Goal: Task Accomplishment & Management: Manage account settings

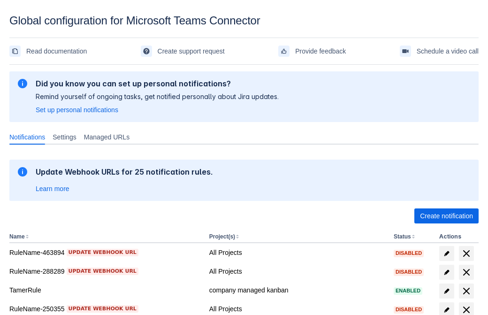
click at [446, 216] on span "Create notification" at bounding box center [446, 215] width 53 height 15
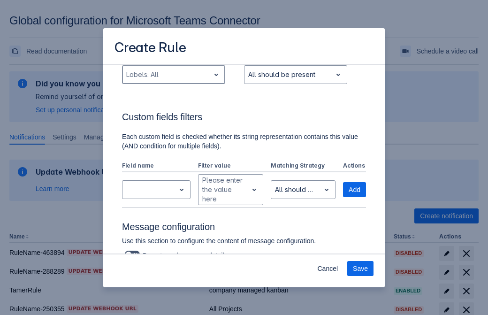
click at [173, 75] on div "Scrollable content" at bounding box center [166, 74] width 80 height 11
type input "449785_label"
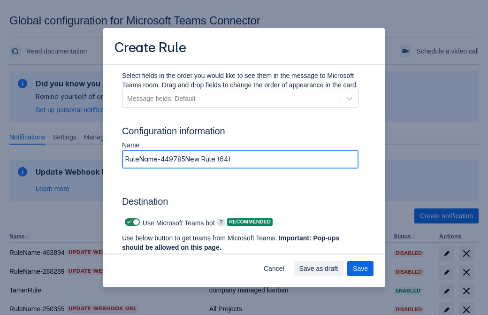
type input "RuleName-449785New Rule (64)"
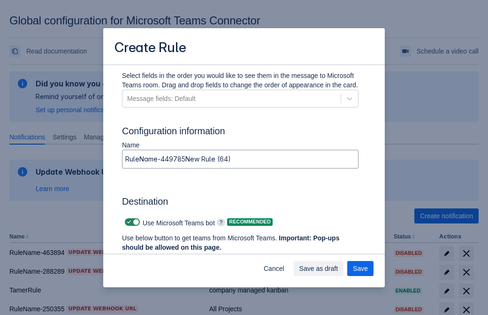
click at [128, 222] on span "Scrollable content" at bounding box center [129, 222] width 8 height 8
click at [128, 222] on input "Scrollable content" at bounding box center [128, 222] width 6 height 6
checkbox input "false"
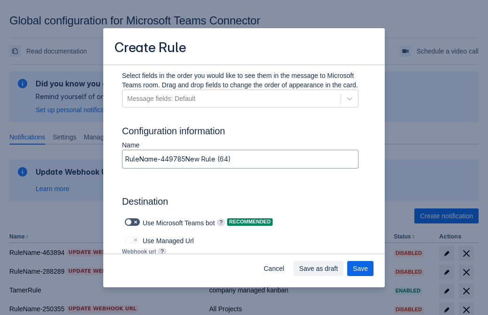
type input "https://prod-172.westeurope.logic.azure.com:443/workflows/ae977bb6ae334c9d95dfe…"
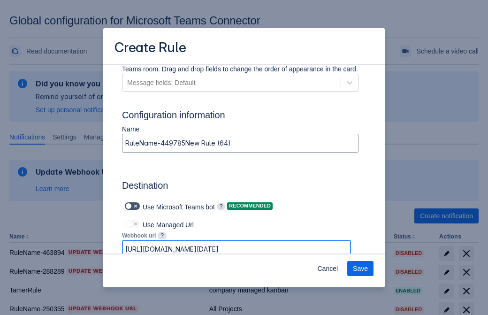
click at [360, 268] on span "Save" at bounding box center [360, 268] width 15 height 15
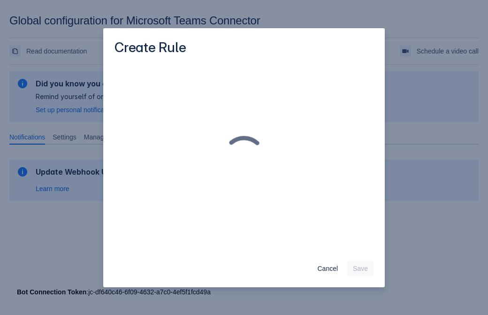
scroll to position [0, 0]
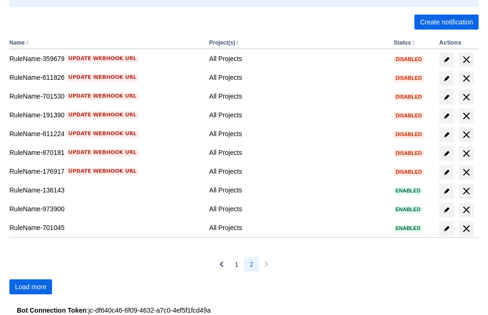
click at [30, 287] on span "Load more" at bounding box center [30, 286] width 31 height 15
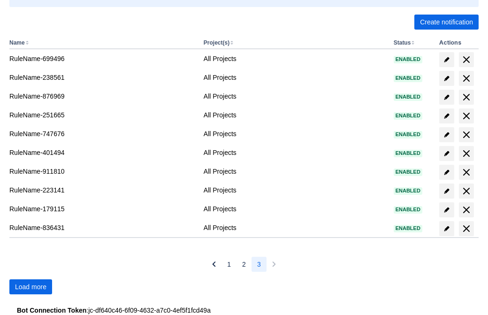
click at [30, 287] on span "Load more" at bounding box center [30, 286] width 31 height 15
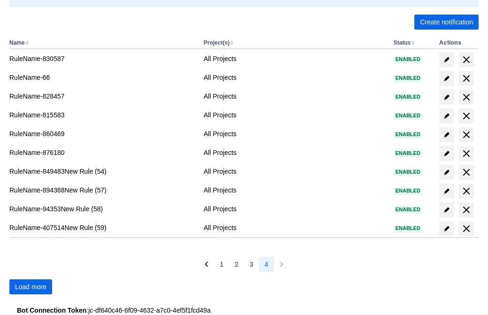
click at [30, 287] on span "Load more" at bounding box center [30, 286] width 31 height 15
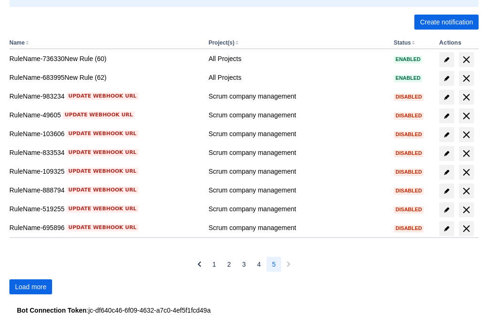
click at [30, 287] on span "Load more" at bounding box center [30, 286] width 31 height 15
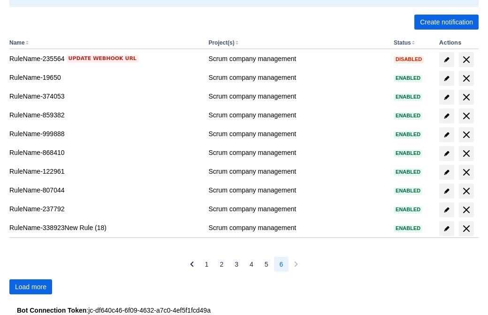
click at [30, 287] on span "Load more" at bounding box center [30, 286] width 31 height 15
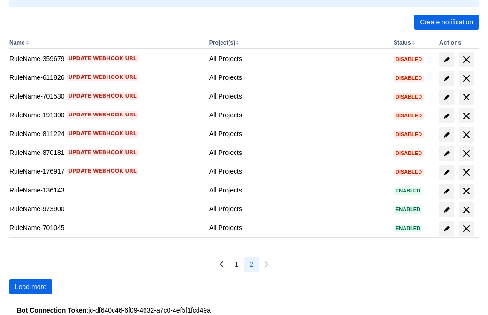
click at [30, 287] on span "Load more" at bounding box center [30, 286] width 31 height 15
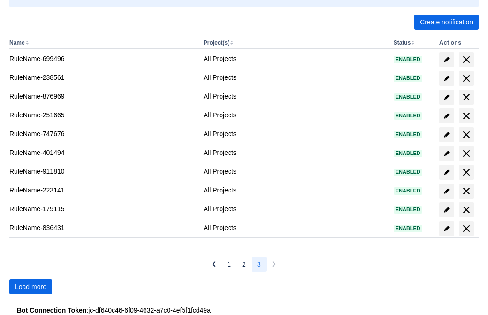
click at [30, 287] on span "Load more" at bounding box center [30, 286] width 31 height 15
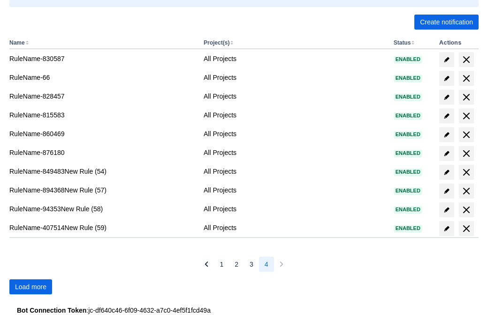
click at [30, 287] on span "Load more" at bounding box center [30, 286] width 31 height 15
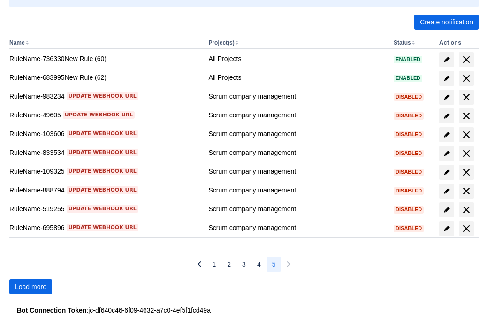
click at [30, 287] on span "Load more" at bounding box center [30, 286] width 31 height 15
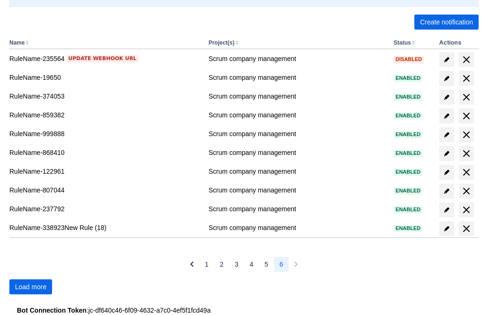
click at [30, 287] on span "Load more" at bounding box center [30, 286] width 31 height 15
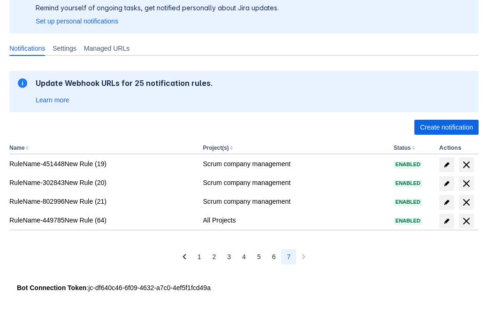
scroll to position [89, 0]
click at [466, 221] on span "delete" at bounding box center [466, 220] width 11 height 11
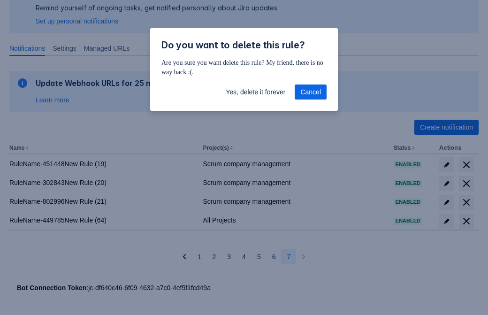
click at [255, 92] on span "Yes, delete it forever" at bounding box center [256, 91] width 60 height 15
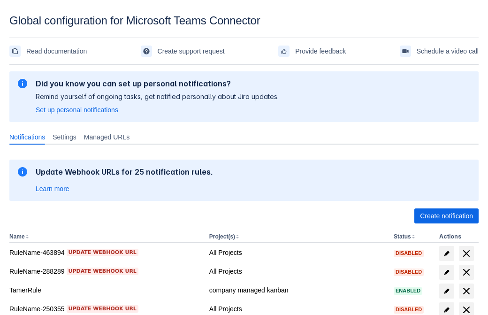
click at [446, 216] on span "Create notification" at bounding box center [446, 215] width 53 height 15
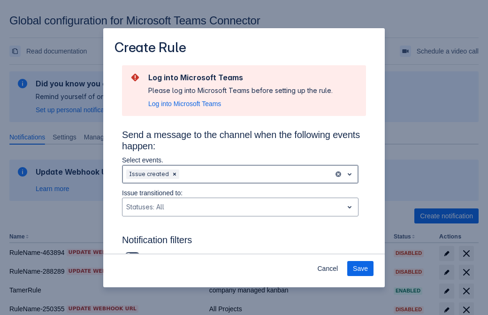
click at [240, 174] on div "Scrollable content" at bounding box center [255, 173] width 149 height 11
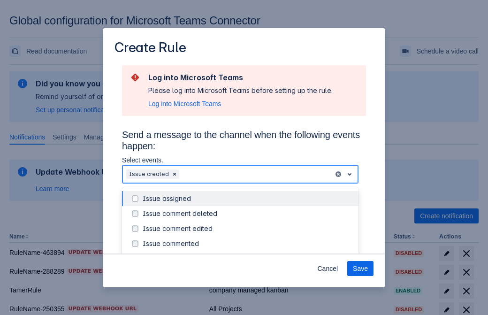
click at [248, 254] on div "Issue created" at bounding box center [248, 258] width 210 height 9
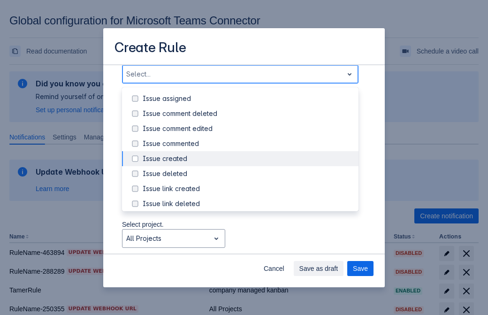
click at [248, 244] on div "Issue updated" at bounding box center [248, 248] width 210 height 9
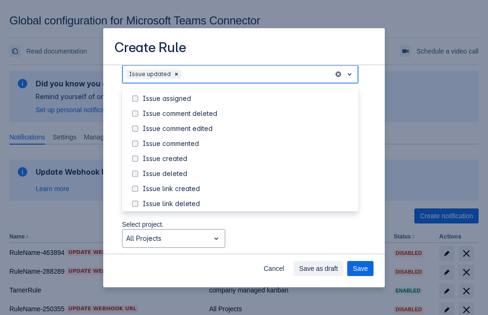
scroll to position [99, 0]
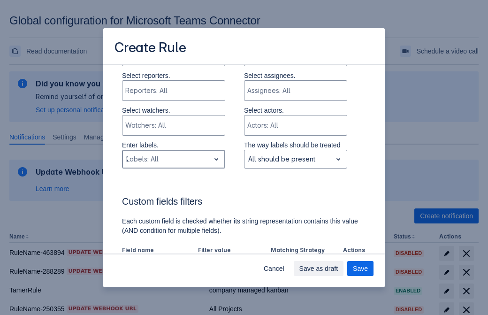
type input "276298_label"
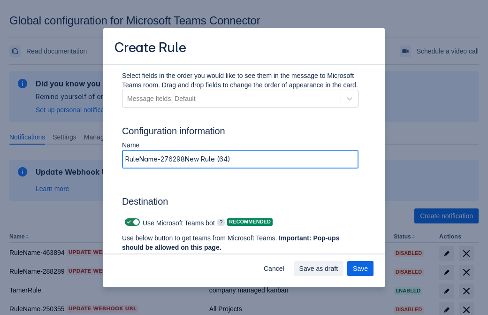
type input "RuleName-276298New Rule (64)"
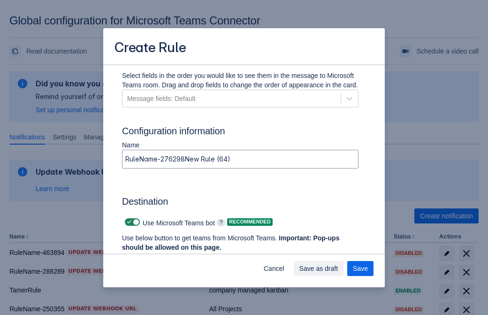
click at [128, 222] on span "Scrollable content" at bounding box center [129, 222] width 8 height 8
click at [128, 222] on input "Scrollable content" at bounding box center [128, 222] width 6 height 6
checkbox input "false"
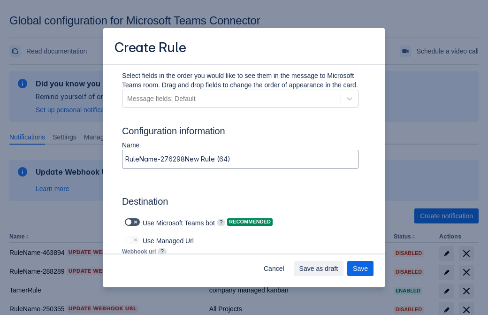
type input "https://prod-112.westeurope.logic.azure.com:443/workflows/bae959254738451b85002…"
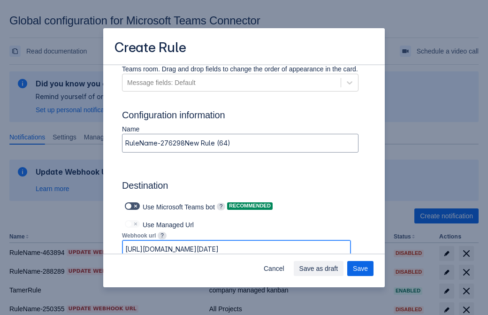
click at [338, 268] on span "Save as draft" at bounding box center [318, 268] width 39 height 15
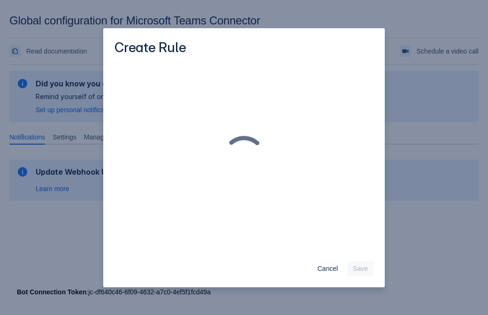
scroll to position [0, 0]
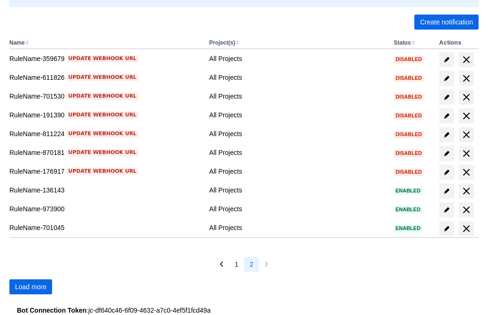
click at [30, 287] on span "Load more" at bounding box center [30, 286] width 31 height 15
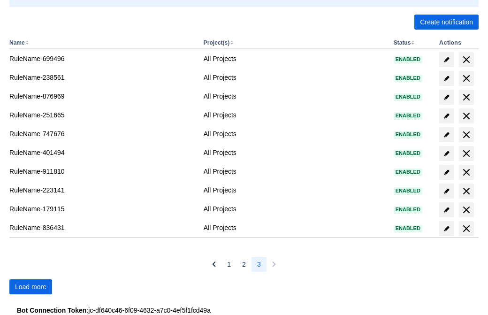
click at [30, 287] on span "Load more" at bounding box center [30, 286] width 31 height 15
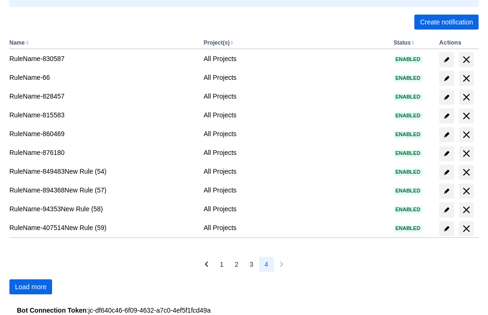
click at [30, 287] on span "Load more" at bounding box center [30, 286] width 31 height 15
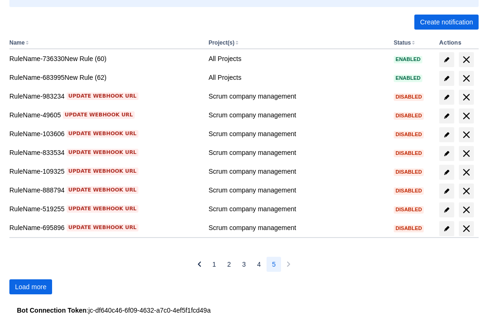
click at [30, 287] on span "Load more" at bounding box center [30, 286] width 31 height 15
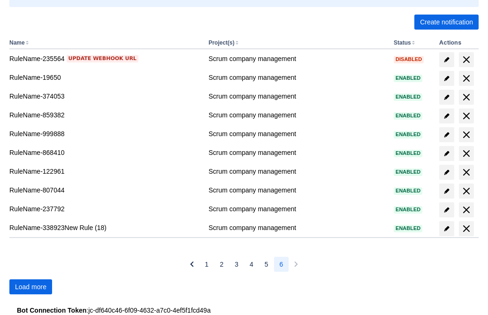
click at [30, 287] on span "Load more" at bounding box center [30, 286] width 31 height 15
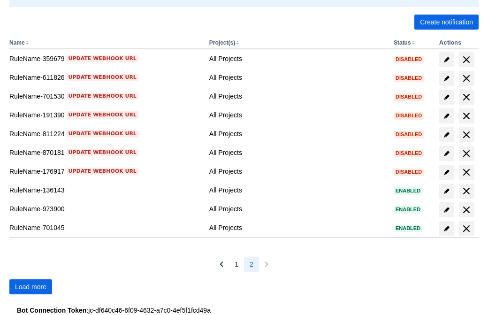
click at [30, 287] on span "Load more" at bounding box center [30, 286] width 31 height 15
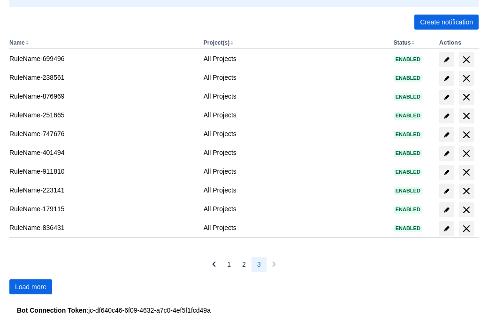
click at [30, 287] on span "Load more" at bounding box center [30, 286] width 31 height 15
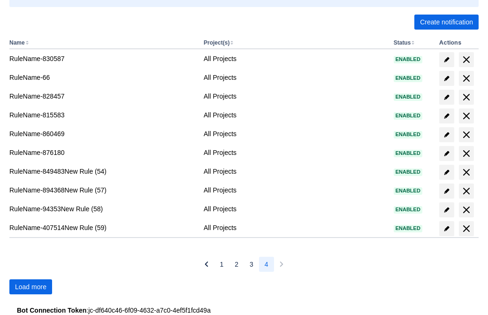
click at [30, 287] on span "Load more" at bounding box center [30, 286] width 31 height 15
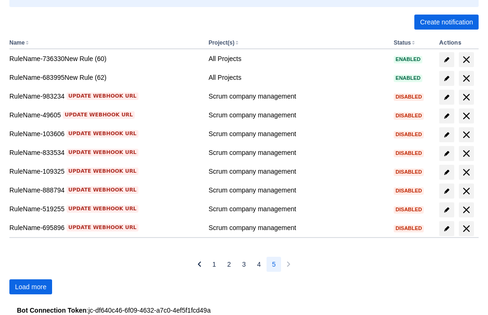
click at [30, 287] on span "Load more" at bounding box center [30, 286] width 31 height 15
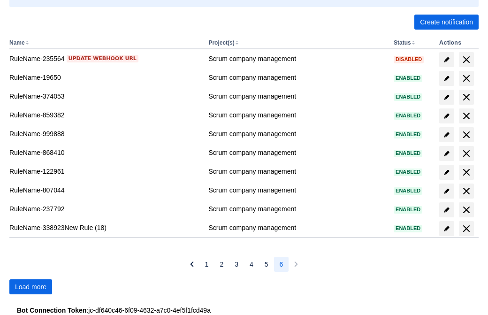
click at [30, 287] on span "Load more" at bounding box center [30, 286] width 31 height 15
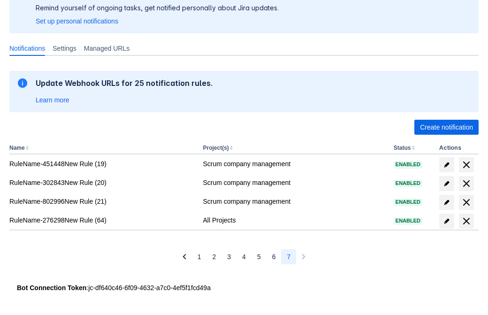
click at [466, 221] on span "delete" at bounding box center [466, 220] width 11 height 11
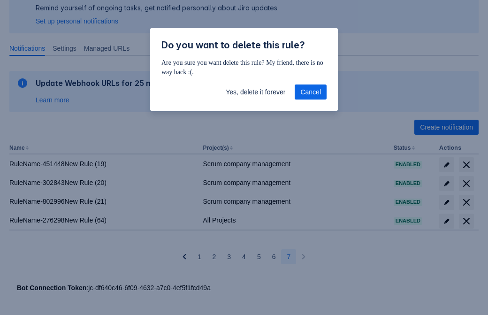
click at [255, 92] on span "Yes, delete it forever" at bounding box center [256, 91] width 60 height 15
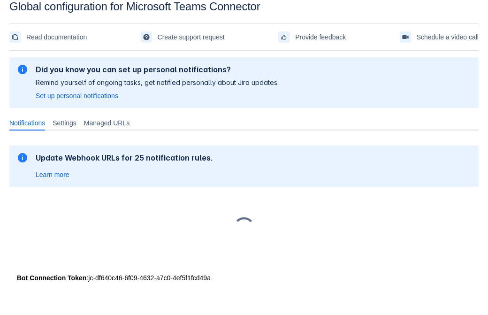
scroll to position [14, 0]
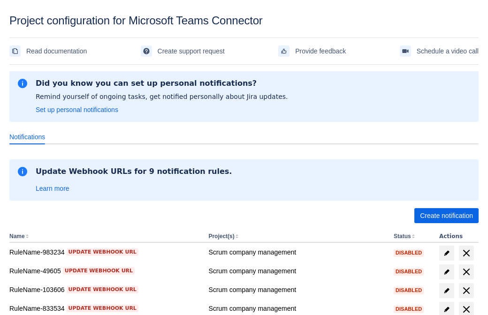
click at [446, 216] on span "Create notification" at bounding box center [446, 215] width 53 height 15
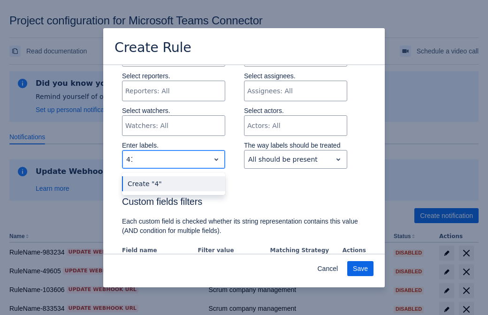
type input "413660_label"
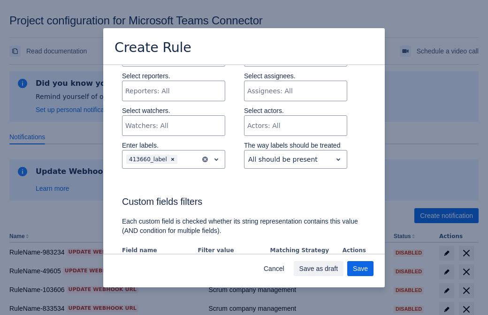
scroll to position [572, 0]
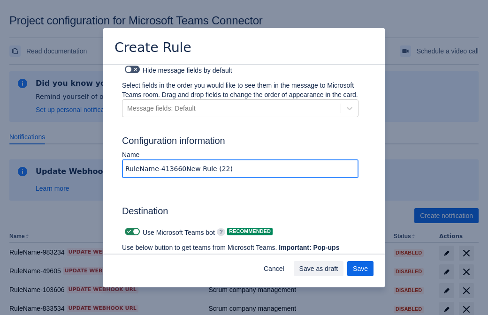
type input "RuleName-413660New Rule (22)"
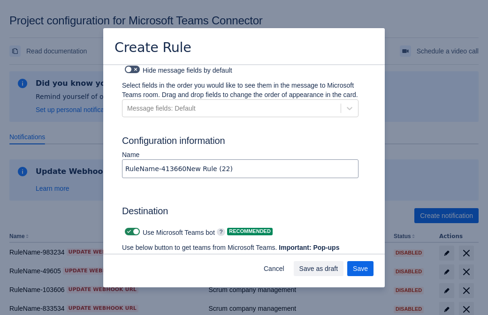
click at [128, 228] on span at bounding box center [129, 232] width 8 height 8
click at [128, 229] on input "checkbox" at bounding box center [128, 232] width 6 height 6
checkbox input "false"
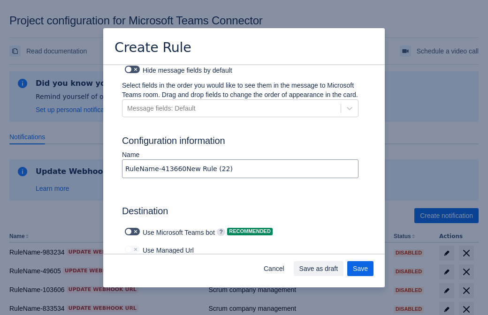
type input "[URL][DOMAIN_NAME][DATE]"
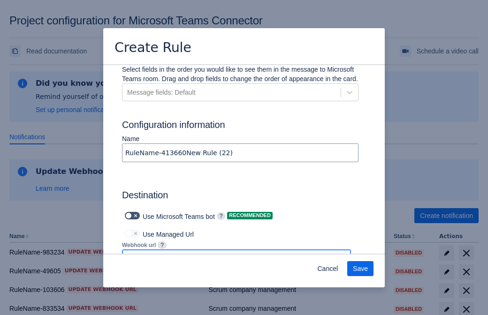
click at [360, 269] on span "Save" at bounding box center [360, 268] width 15 height 15
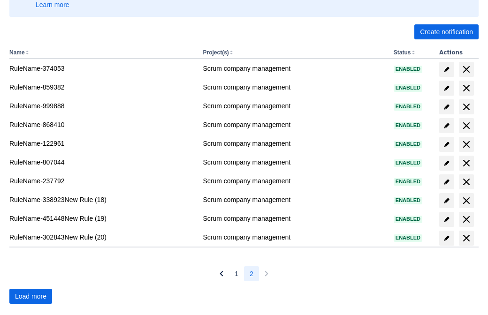
click at [30, 296] on span "Load more" at bounding box center [30, 296] width 31 height 15
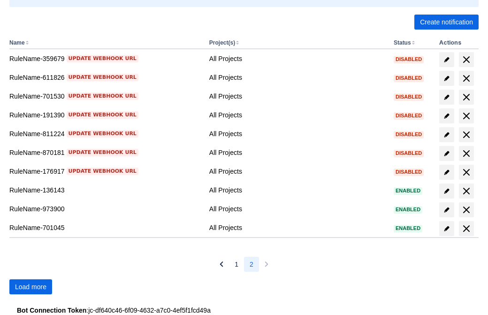
click at [30, 287] on span "Load more" at bounding box center [30, 286] width 31 height 15
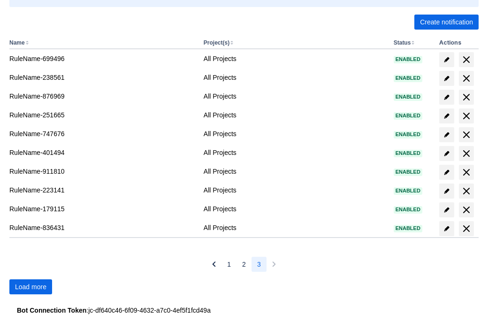
click at [30, 287] on span "Load more" at bounding box center [30, 286] width 31 height 15
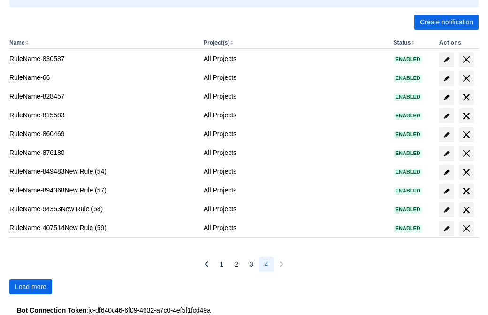
click at [30, 287] on span "Load more" at bounding box center [30, 286] width 31 height 15
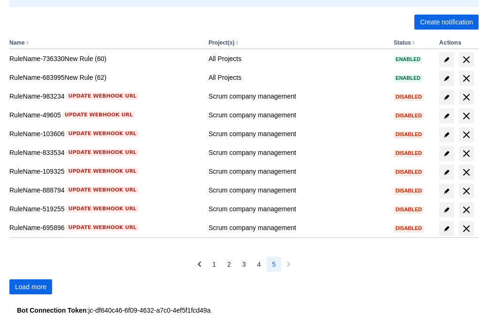
click at [30, 287] on span "Load more" at bounding box center [30, 286] width 31 height 15
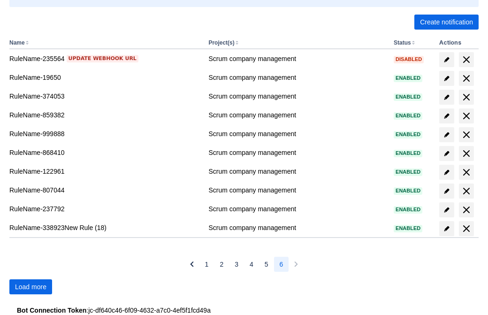
click at [30, 287] on span "Load more" at bounding box center [30, 286] width 31 height 15
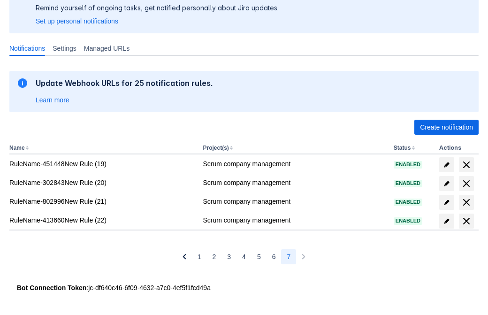
scroll to position [89, 0]
click at [466, 221] on span "delete" at bounding box center [466, 220] width 11 height 11
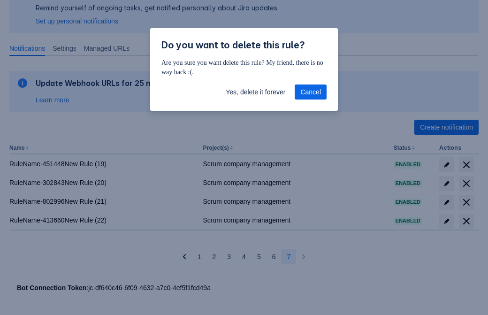
click at [255, 92] on span "Yes, delete it forever" at bounding box center [256, 91] width 60 height 15
